Goal: Task Accomplishment & Management: Manage account settings

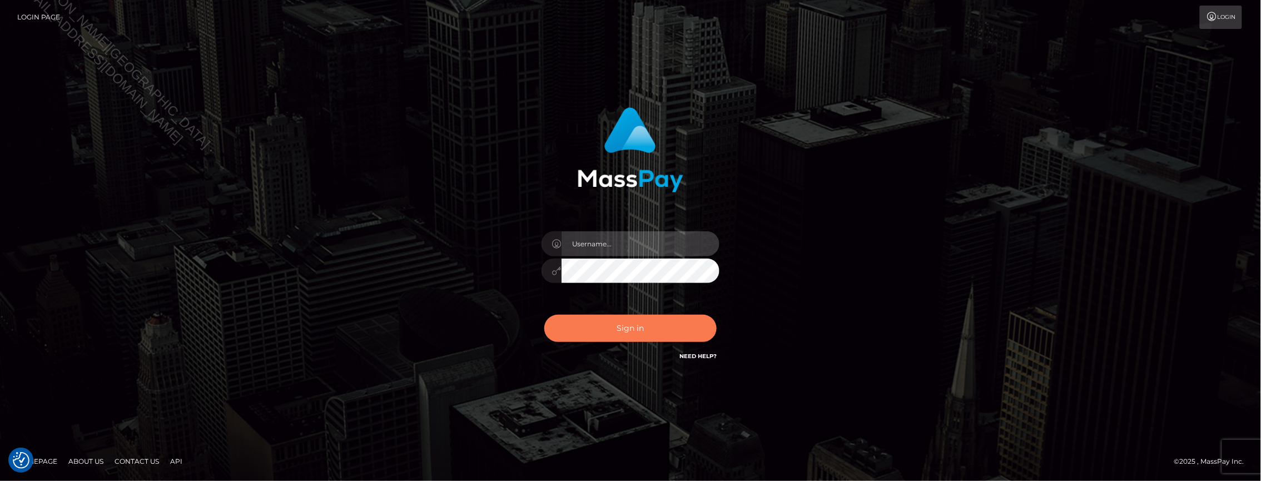
type input "Jiecel"
click at [632, 334] on button "Sign in" at bounding box center [630, 328] width 172 height 27
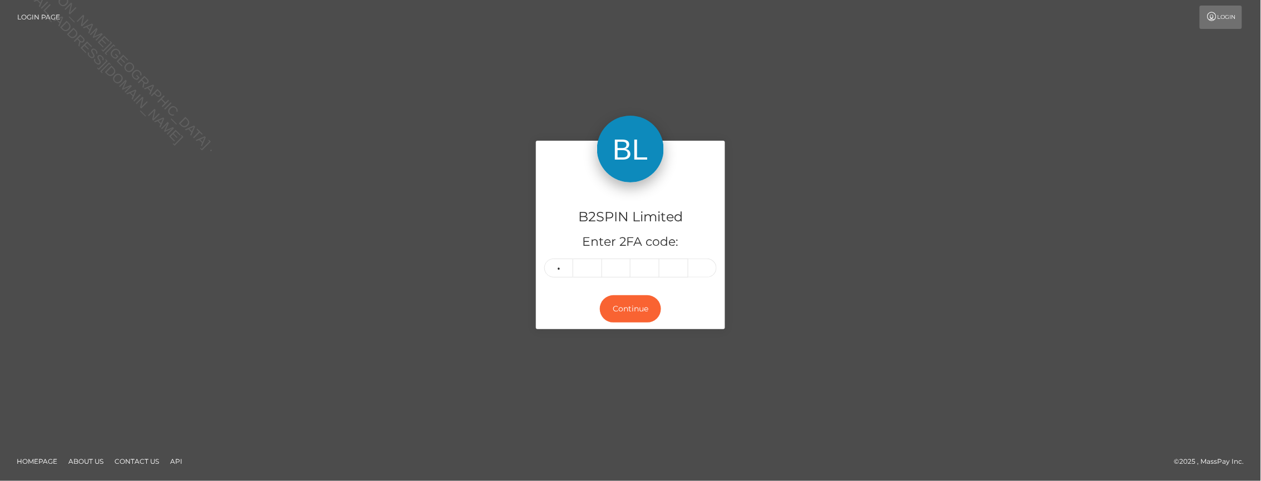
type input "5"
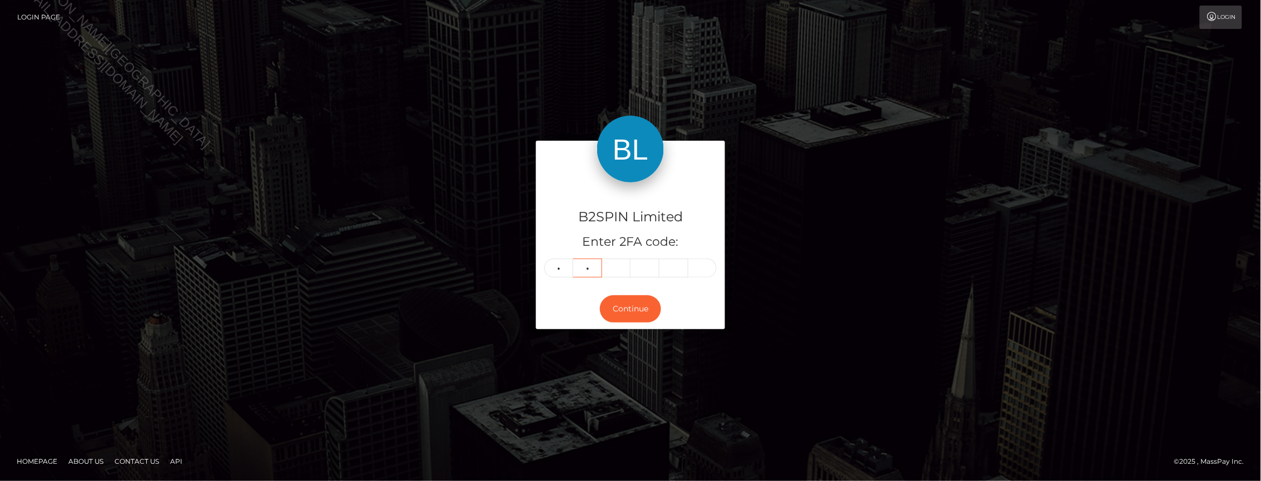
type input "7"
type input "1"
type input "0"
type input "6"
type input "9"
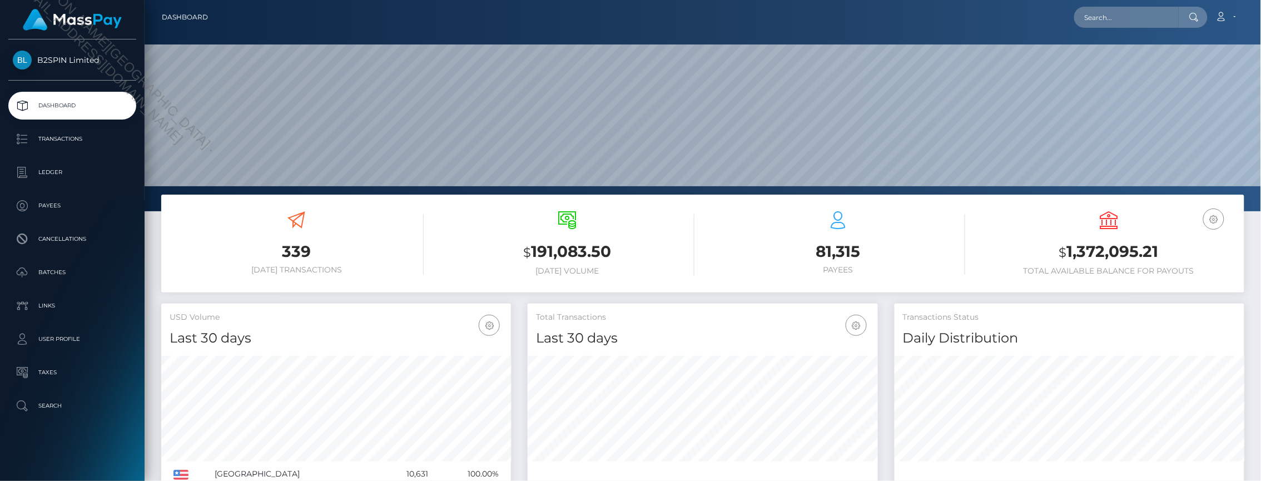
scroll to position [196, 349]
drag, startPoint x: 1066, startPoint y: 254, endPoint x: 1165, endPoint y: 253, distance: 98.4
click at [1165, 253] on h3 "$ 1,372,095.21" at bounding box center [1109, 252] width 254 height 23
copy h3 "1,372,095.21"
